Goal: Find specific page/section: Find specific page/section

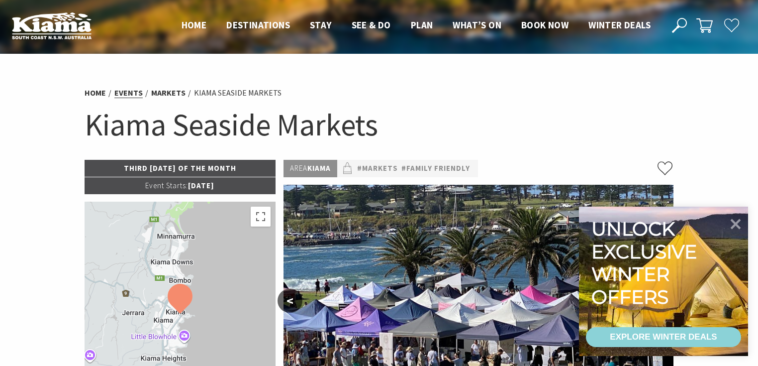
click at [122, 91] on link "Events" at bounding box center [128, 93] width 28 height 10
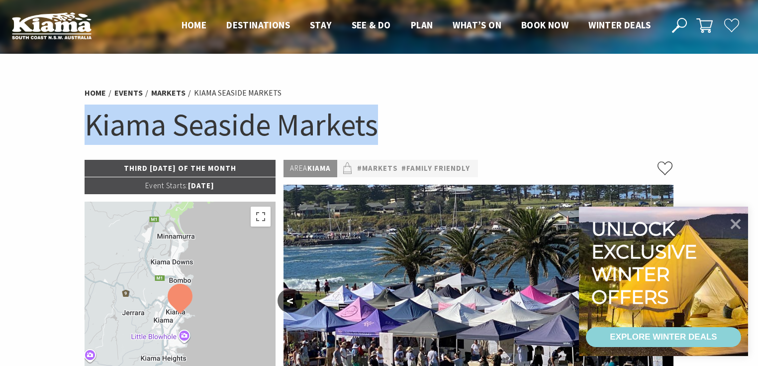
drag, startPoint x: 395, startPoint y: 127, endPoint x: 76, endPoint y: 115, distance: 319.6
copy h1 "Kiama Seaside Markets"
